Goal: Transaction & Acquisition: Purchase product/service

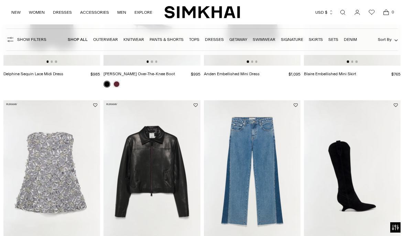
scroll to position [400, 0]
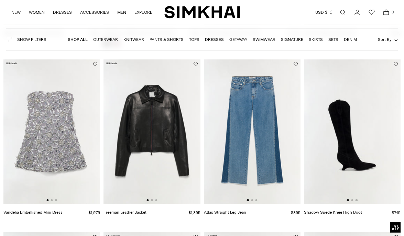
click at [153, 129] on img at bounding box center [152, 131] width 97 height 145
click at [316, 42] on link "Skirts" at bounding box center [316, 39] width 14 height 5
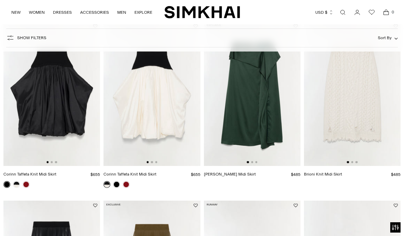
scroll to position [384, 0]
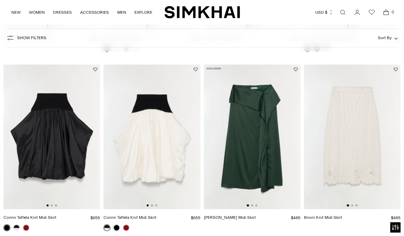
click at [335, 118] on img at bounding box center [352, 137] width 97 height 145
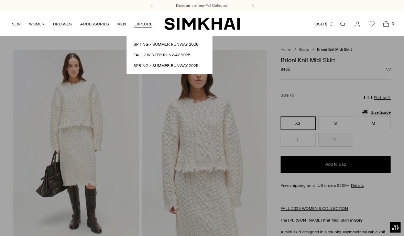
click at [148, 53] on link "Fall / Winter Runway 2025" at bounding box center [169, 55] width 72 height 7
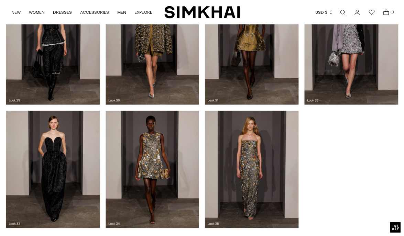
scroll to position [1062, 0]
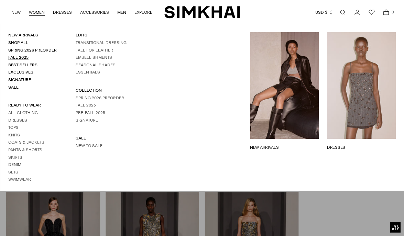
click at [24, 56] on link "Fall 2025" at bounding box center [18, 57] width 20 height 5
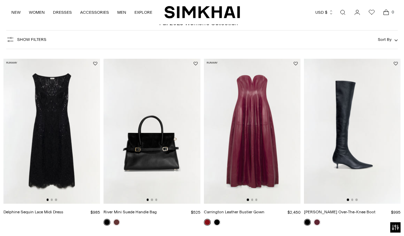
scroll to position [51, 0]
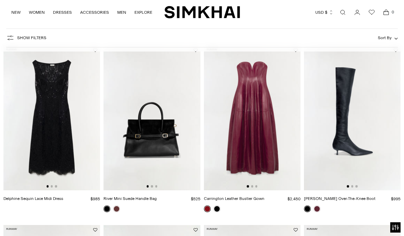
click at [96, 120] on img at bounding box center [51, 117] width 97 height 145
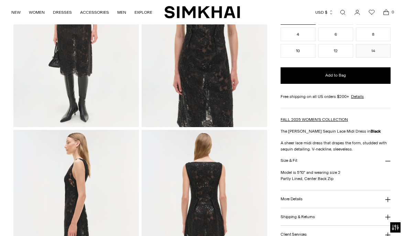
scroll to position [204, 0]
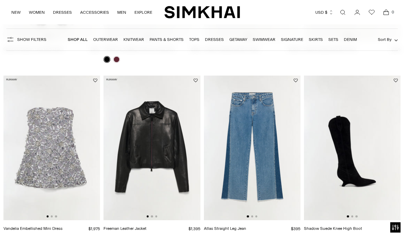
scroll to position [410, 0]
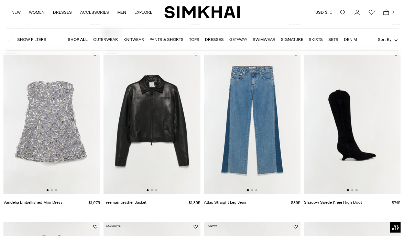
click at [247, 141] on img at bounding box center [252, 122] width 97 height 145
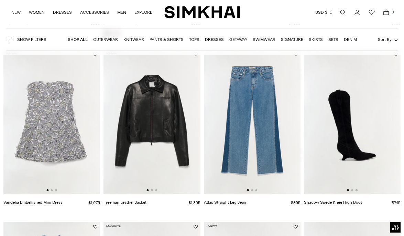
scroll to position [1286, 0]
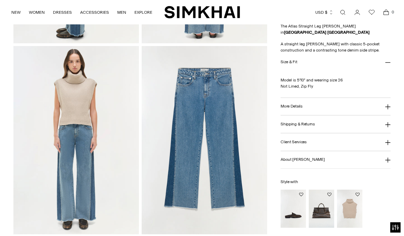
scroll to position [448, 0]
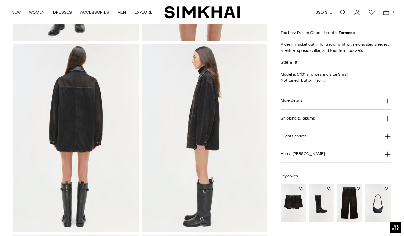
scroll to position [210, 0]
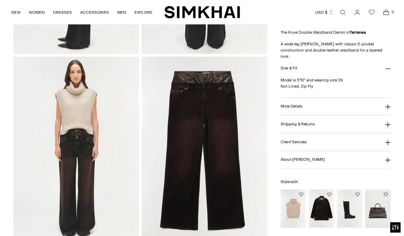
scroll to position [423, 0]
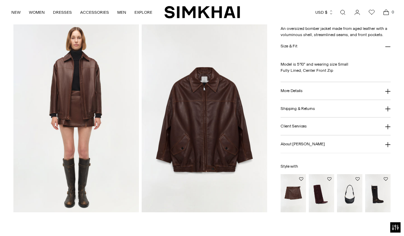
scroll to position [398, 0]
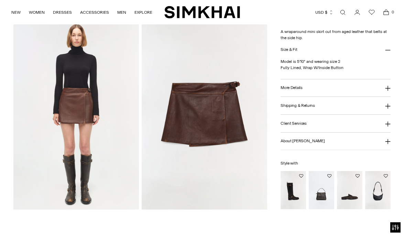
scroll to position [454, 0]
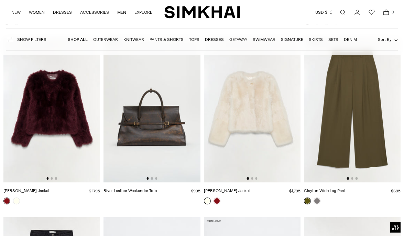
scroll to position [1330, 0]
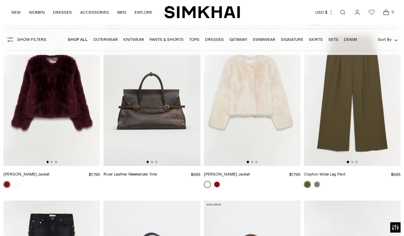
click at [176, 110] on img at bounding box center [152, 93] width 97 height 145
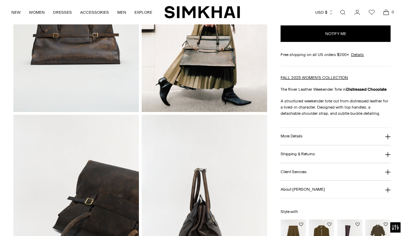
scroll to position [144, 0]
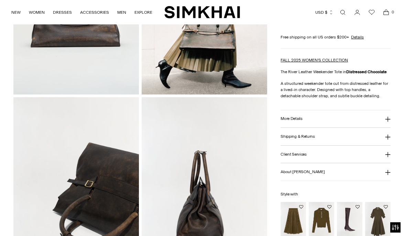
click at [126, 102] on img at bounding box center [76, 191] width 126 height 188
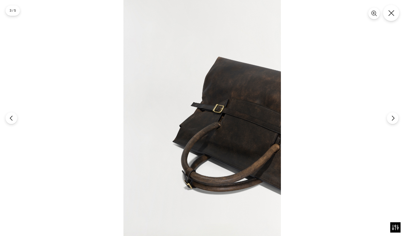
click at [393, 17] on button "Close" at bounding box center [391, 13] width 16 height 16
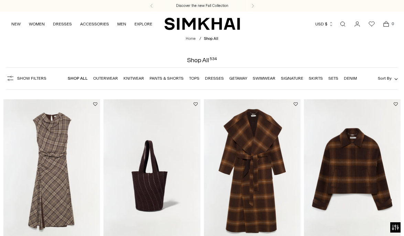
click at [136, 79] on link "Knitwear" at bounding box center [133, 78] width 21 height 5
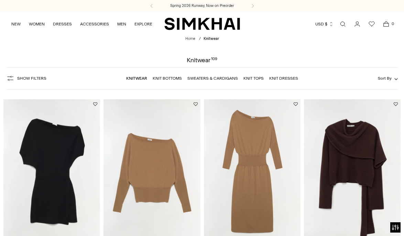
click at [147, 147] on img at bounding box center [152, 171] width 97 height 145
click at [332, 123] on img at bounding box center [352, 171] width 97 height 145
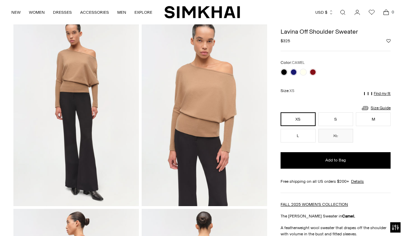
scroll to position [20, 0]
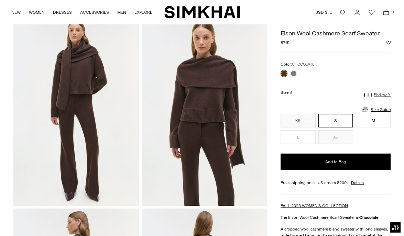
scroll to position [32, 0]
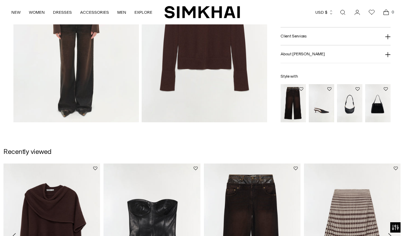
scroll to position [498, 0]
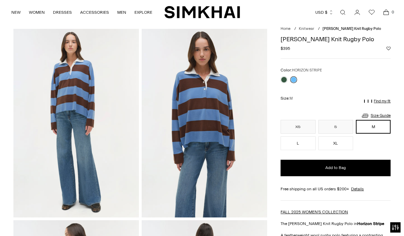
scroll to position [24, 0]
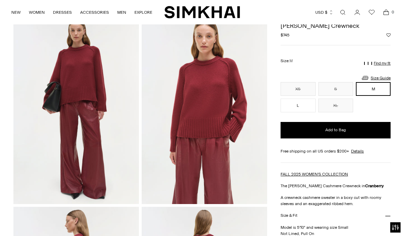
scroll to position [98, 0]
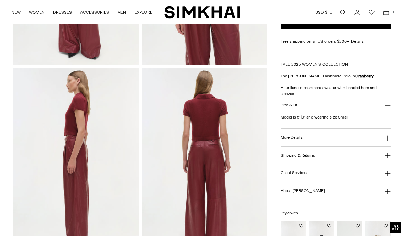
scroll to position [188, 0]
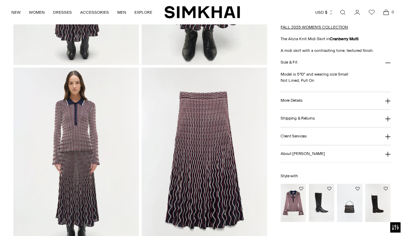
scroll to position [584, 0]
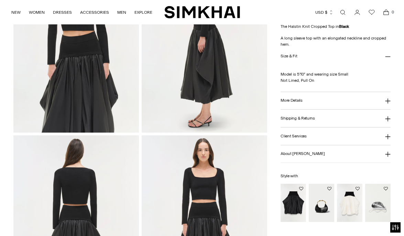
scroll to position [443, 0]
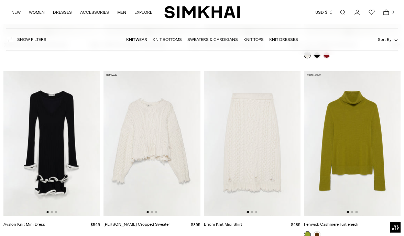
click at [348, 138] on img at bounding box center [352, 143] width 97 height 145
click at [260, 117] on img at bounding box center [252, 143] width 97 height 145
click at [172, 152] on img at bounding box center [152, 143] width 97 height 145
click at [227, 135] on img at bounding box center [252, 143] width 97 height 145
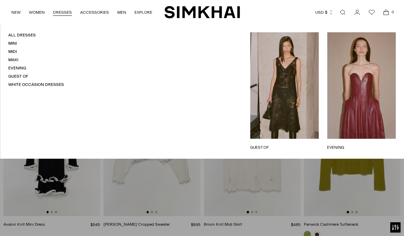
click at [58, 11] on link "DRESSES" at bounding box center [62, 12] width 19 height 15
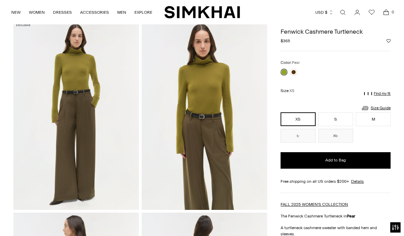
scroll to position [29, 0]
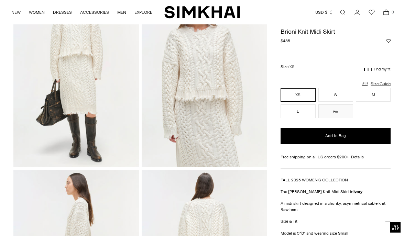
scroll to position [178, 0]
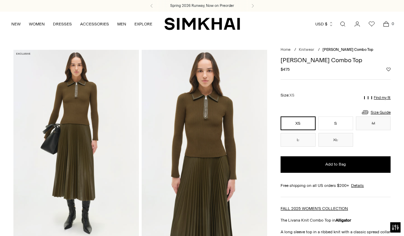
scroll to position [8, 0]
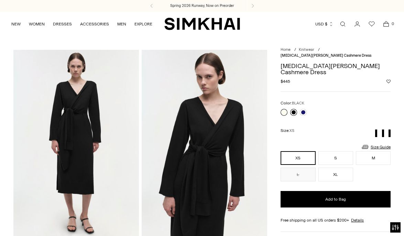
click at [293, 109] on link at bounding box center [293, 112] width 7 height 7
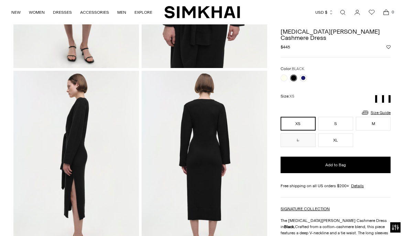
scroll to position [150, 0]
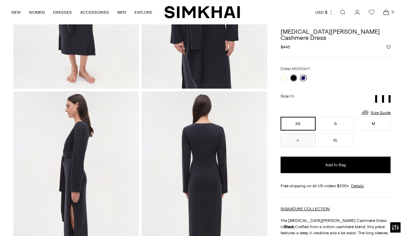
click at [304, 75] on link at bounding box center [303, 78] width 7 height 7
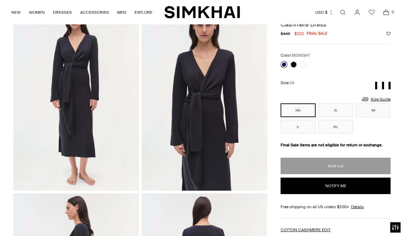
scroll to position [48, 0]
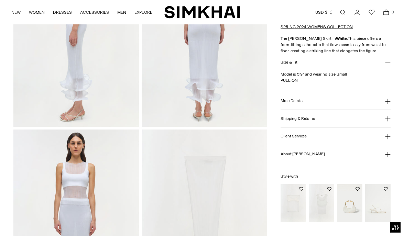
scroll to position [425, 0]
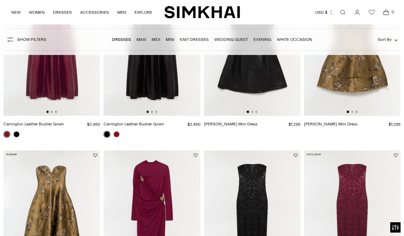
scroll to position [401, 0]
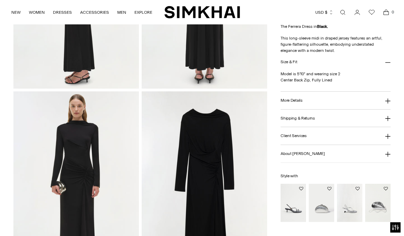
scroll to position [427, 0]
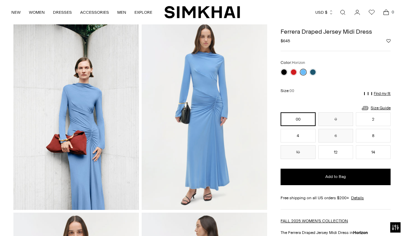
scroll to position [34, 0]
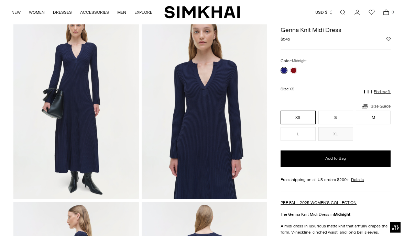
scroll to position [29, 0]
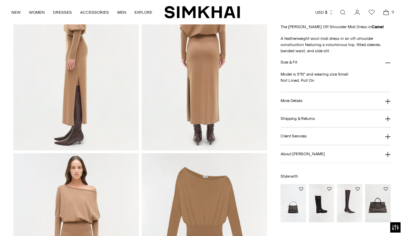
scroll to position [329, 0]
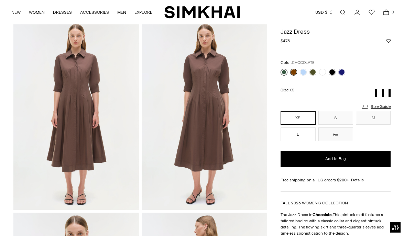
scroll to position [33, 0]
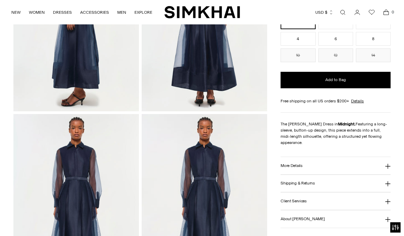
scroll to position [346, 0]
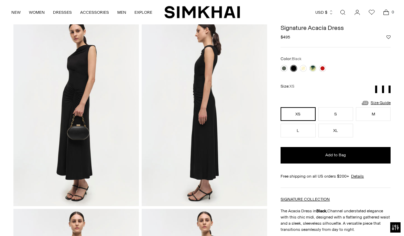
scroll to position [66, 0]
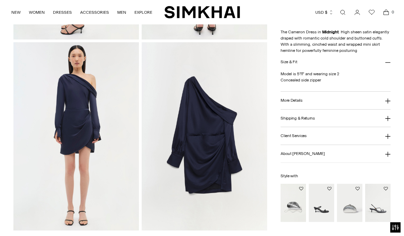
scroll to position [404, 0]
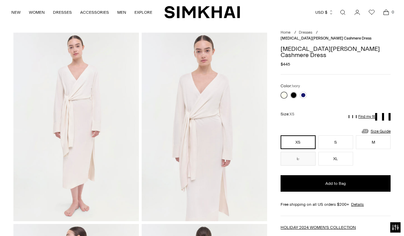
scroll to position [44, 0]
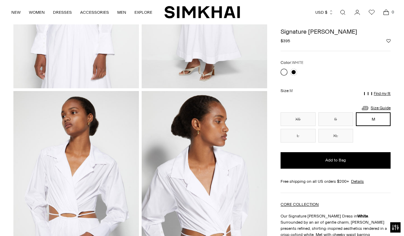
scroll to position [146, 0]
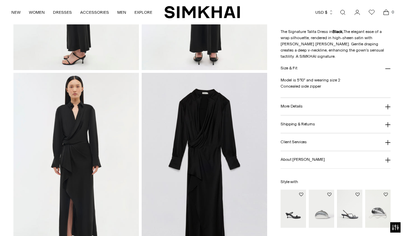
scroll to position [404, 0]
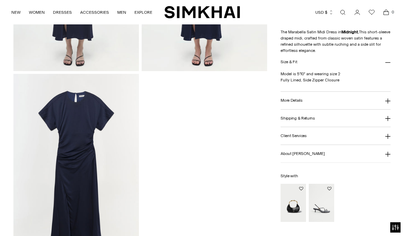
scroll to position [550, 0]
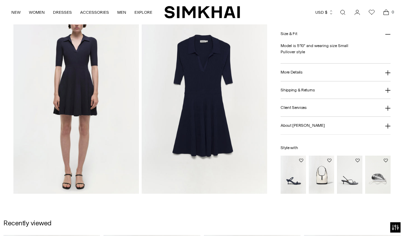
scroll to position [453, 0]
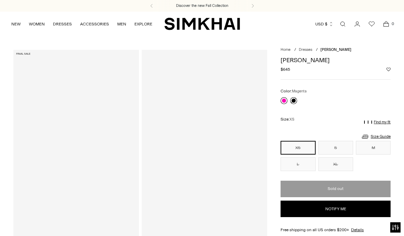
click at [283, 102] on link at bounding box center [284, 100] width 7 height 7
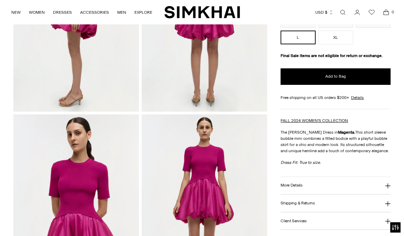
scroll to position [280, 0]
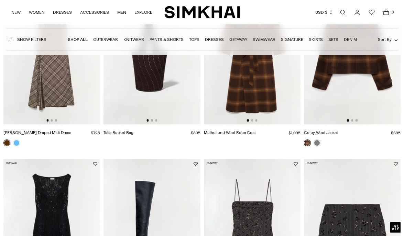
scroll to position [222, 0]
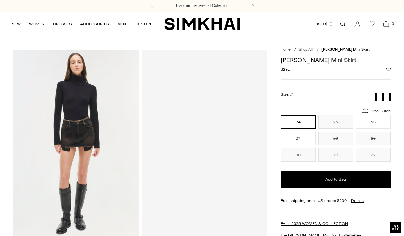
scroll to position [13, 0]
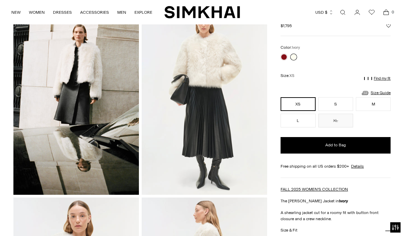
scroll to position [192, 0]
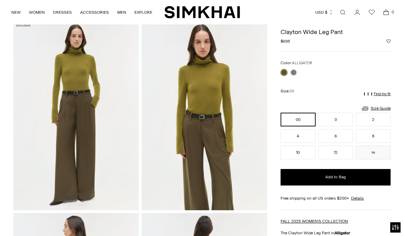
scroll to position [56, 0]
